Goal: Navigation & Orientation: Find specific page/section

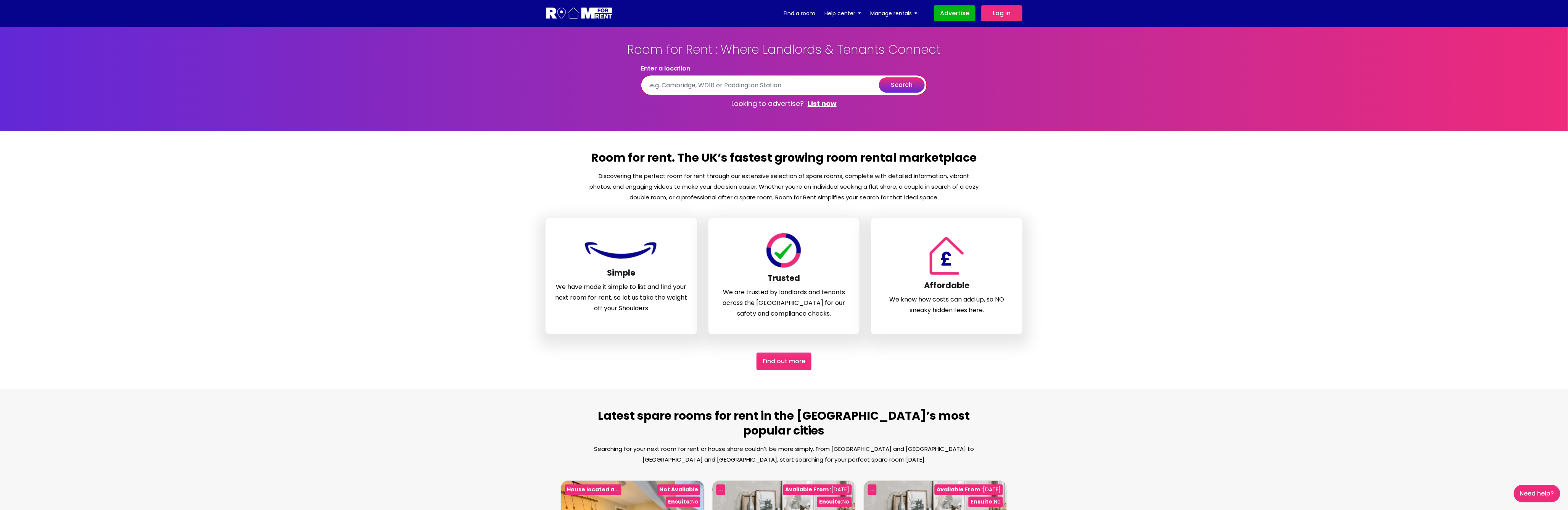
click at [725, 87] on input "text" at bounding box center [784, 85] width 286 height 20
type input "[GEOGRAPHIC_DATA], [GEOGRAPHIC_DATA]"
click at [908, 87] on button "search" at bounding box center [902, 85] width 46 height 15
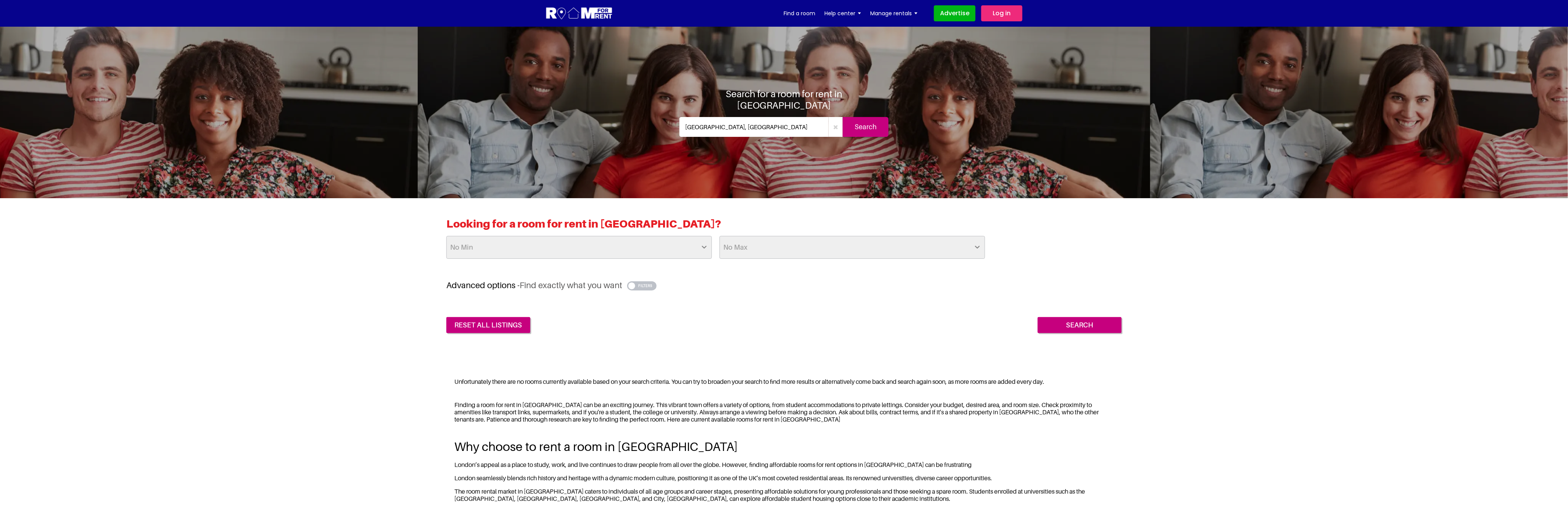
click at [1091, 333] on div "Looking for a room for rent in London? No Min £25 £50 £75 £100 £125 £150 £175 £…" at bounding box center [784, 275] width 1568 height 154
click at [1090, 328] on input "Search" at bounding box center [1079, 324] width 84 height 16
click at [873, 122] on input "Search" at bounding box center [865, 127] width 46 height 20
click at [1010, 18] on link "Log in" at bounding box center [1001, 12] width 41 height 16
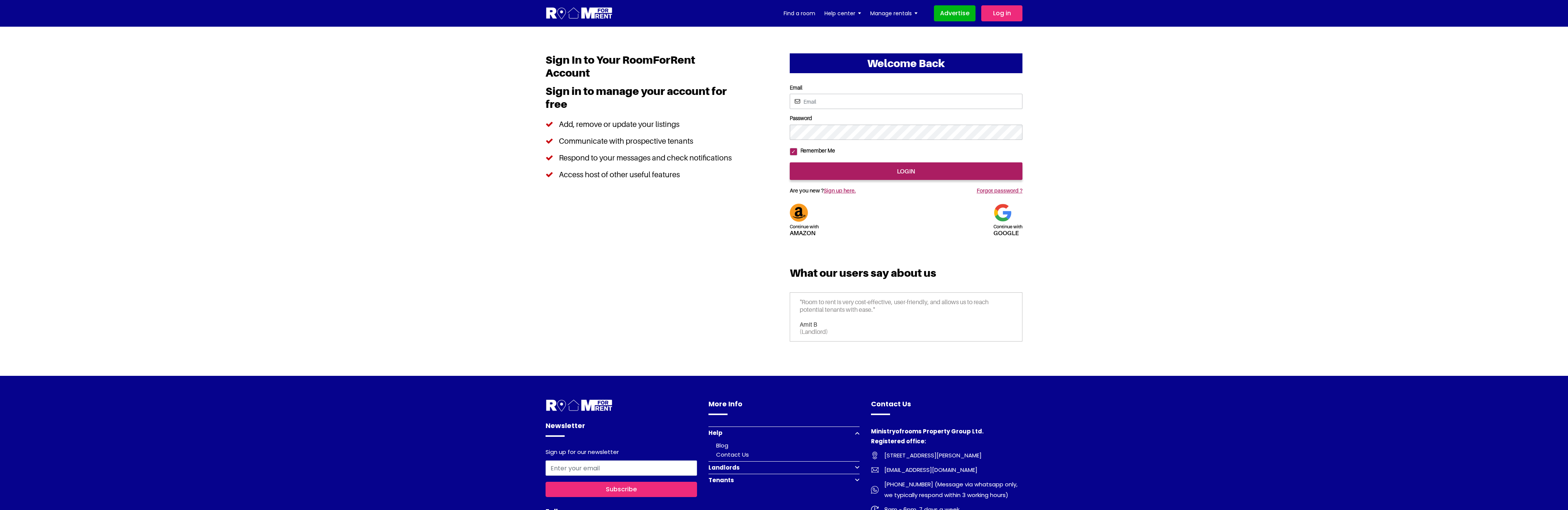
type input "[EMAIL_ADDRESS][DOMAIN_NAME]"
click at [870, 180] on input "login" at bounding box center [905, 171] width 232 height 17
